Goal: Task Accomplishment & Management: Manage account settings

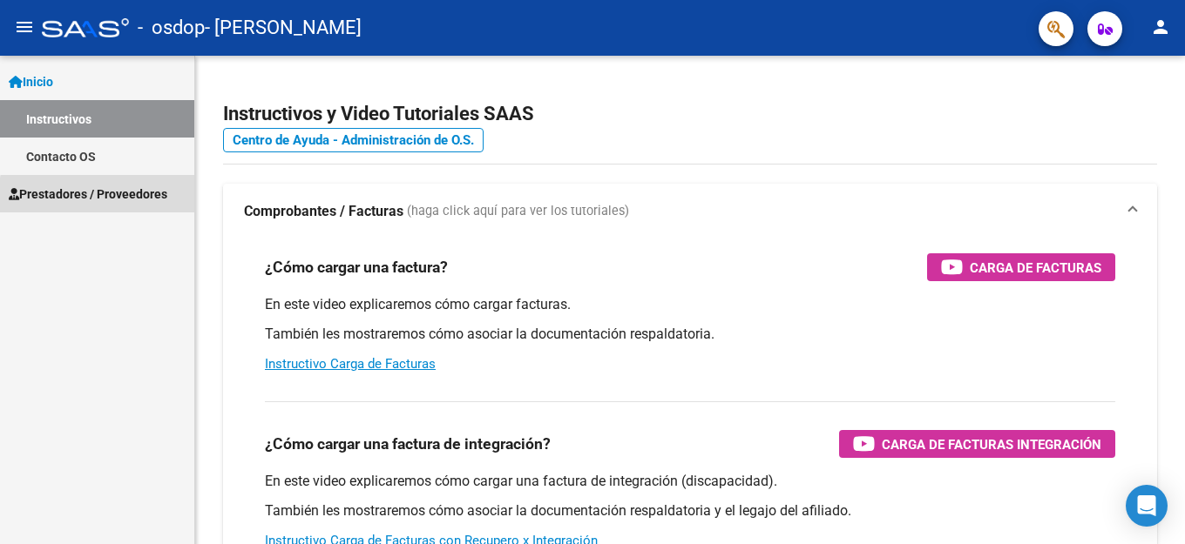
click at [118, 198] on span "Prestadores / Proveedores" at bounding box center [88, 194] width 159 height 19
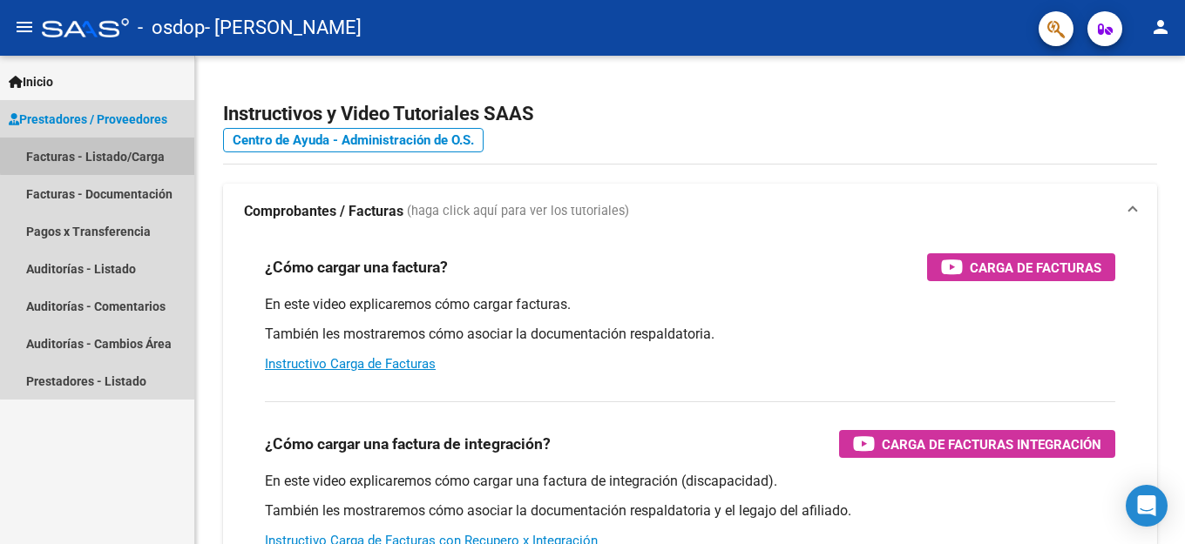
click at [123, 153] on link "Facturas - Listado/Carga" at bounding box center [97, 156] width 194 height 37
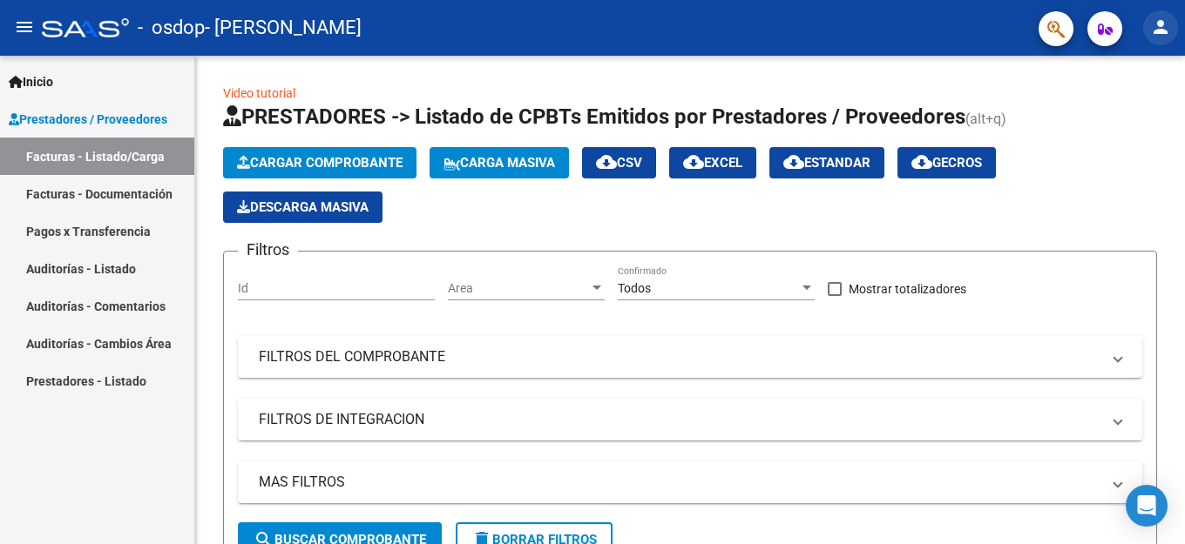
click at [1159, 24] on mat-icon "person" at bounding box center [1160, 27] width 21 height 21
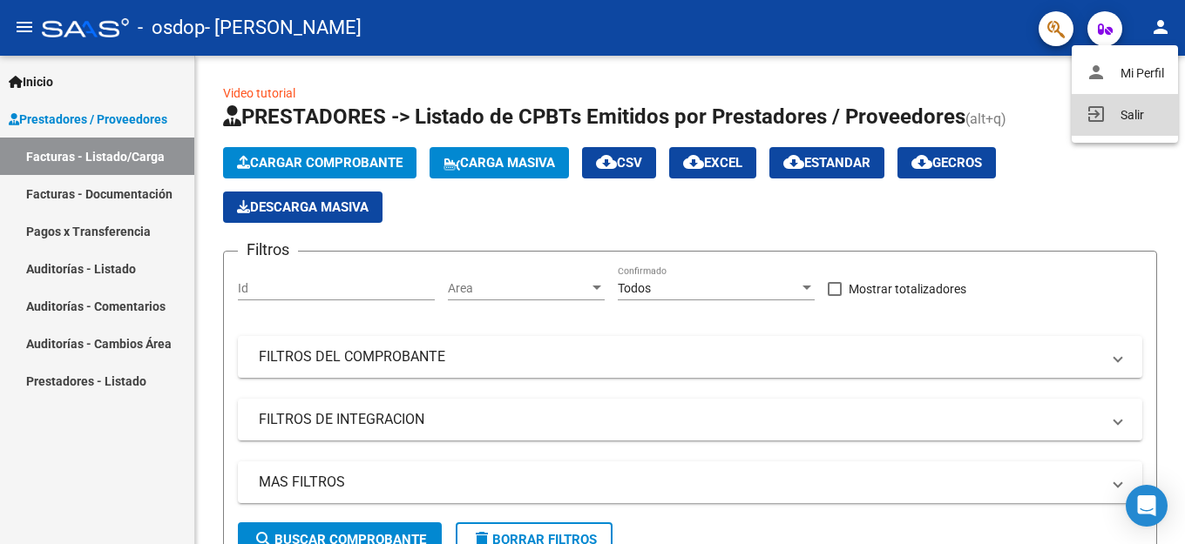
click at [1134, 114] on button "exit_to_app Salir" at bounding box center [1125, 115] width 106 height 42
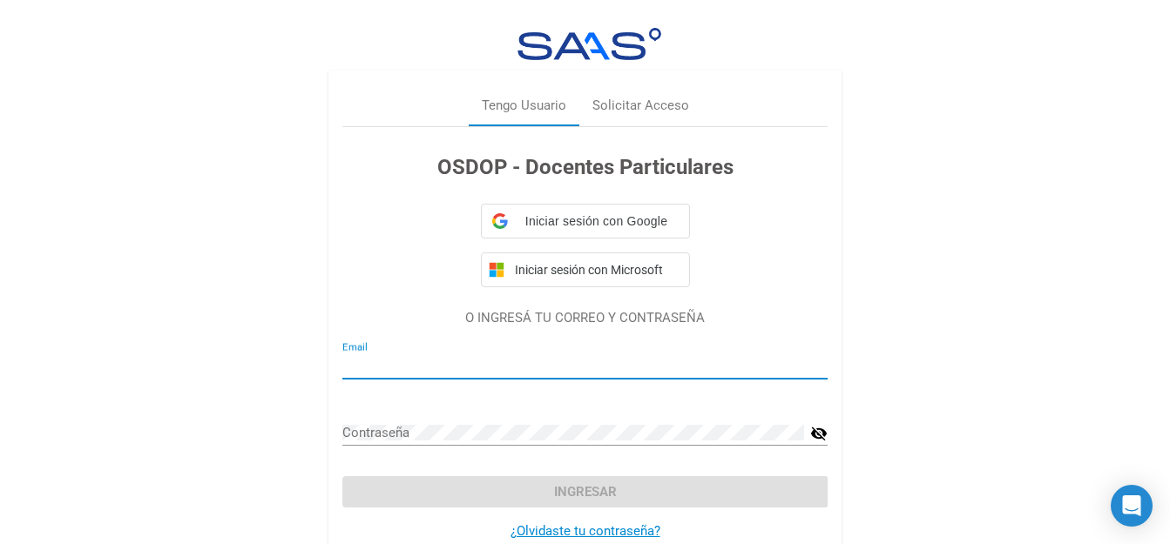
type input "[EMAIL_ADDRESS][DOMAIN_NAME]"
